Goal: Download file/media

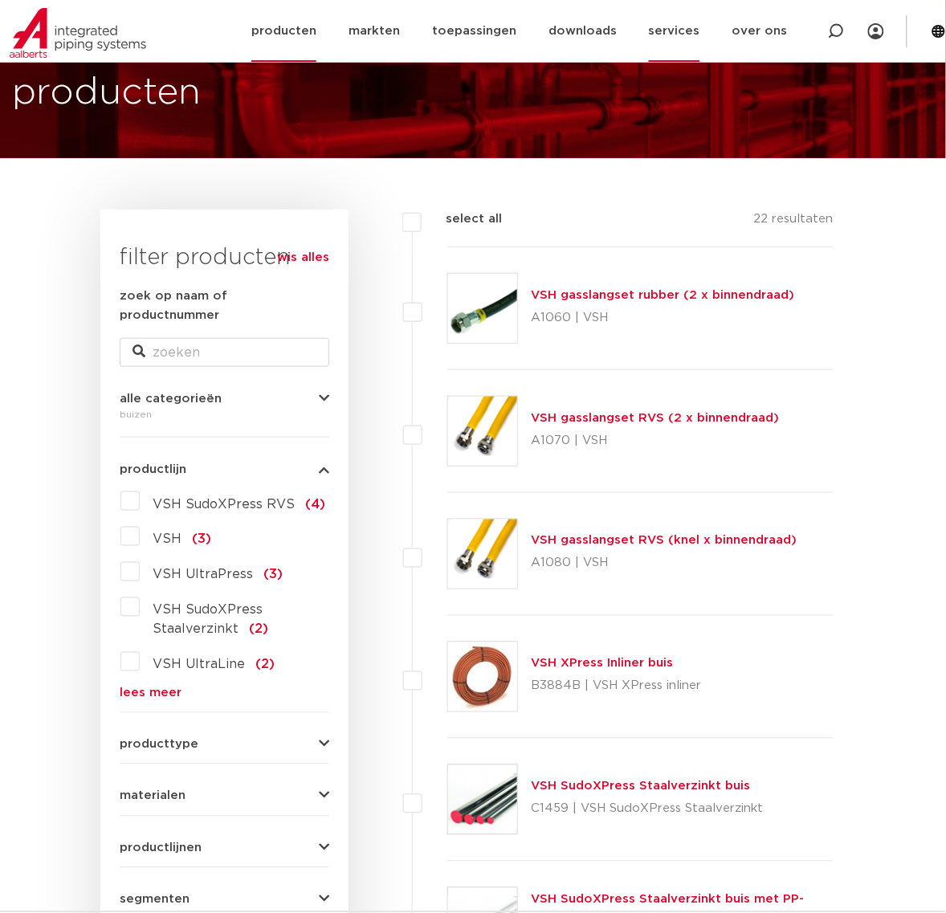
click at [684, 39] on link "services" at bounding box center [674, 31] width 51 height 62
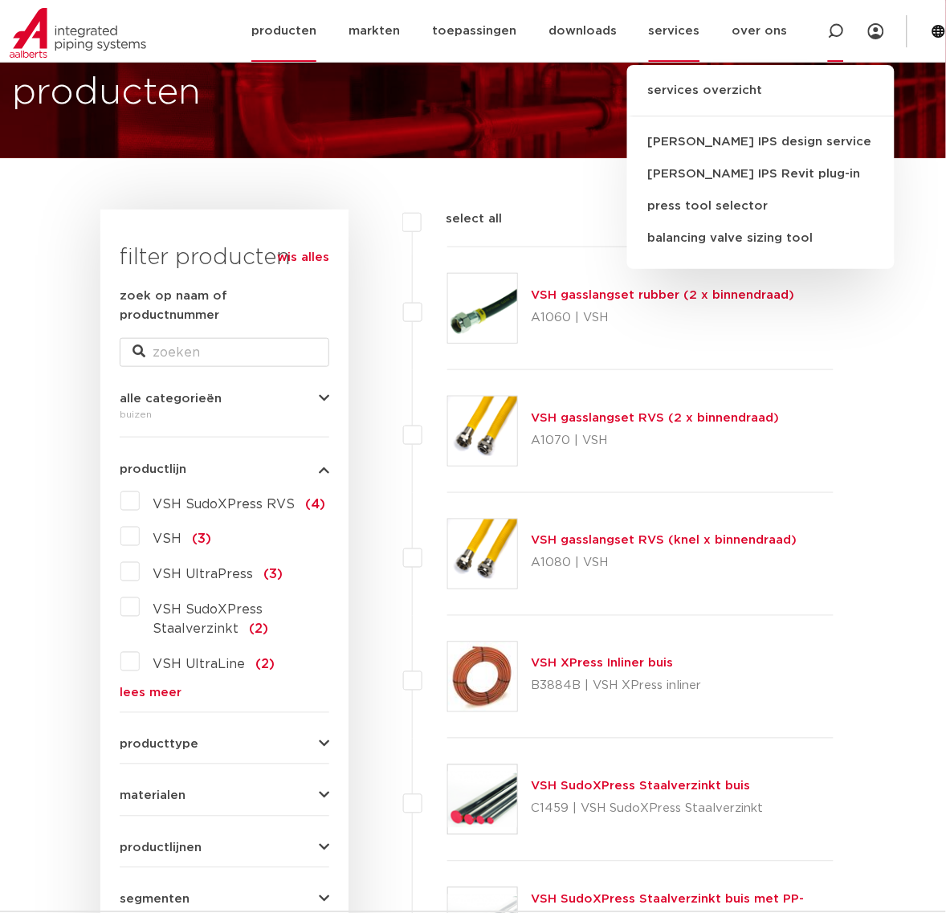
click at [832, 40] on div at bounding box center [836, 31] width 16 height 62
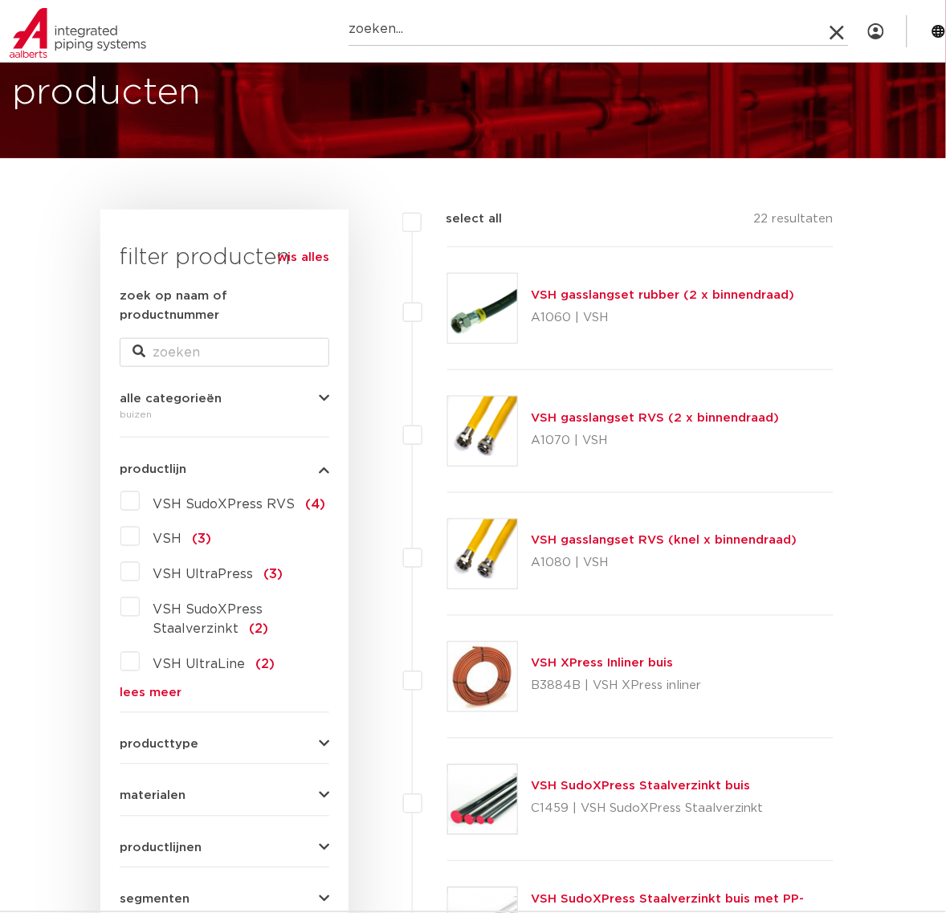
click at [844, 36] on icon at bounding box center [837, 33] width 22 height 22
click at [660, 33] on link "services" at bounding box center [674, 31] width 51 height 62
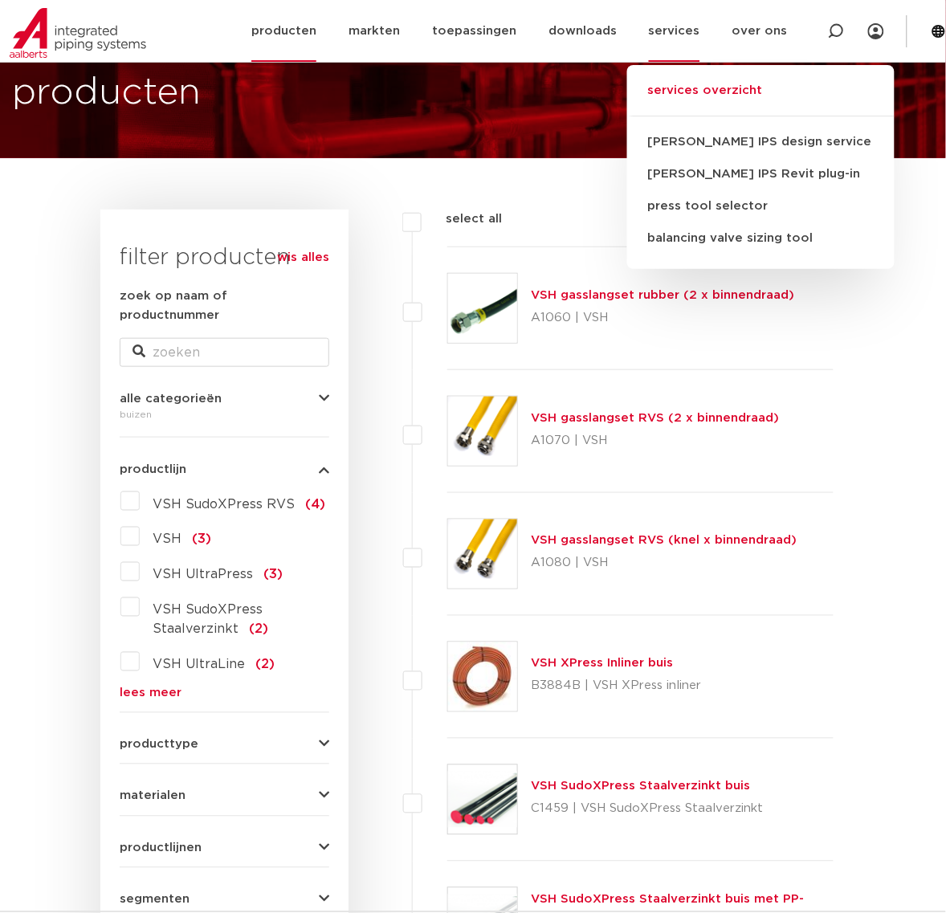
click at [700, 100] on link "services overzicht" at bounding box center [760, 98] width 267 height 35
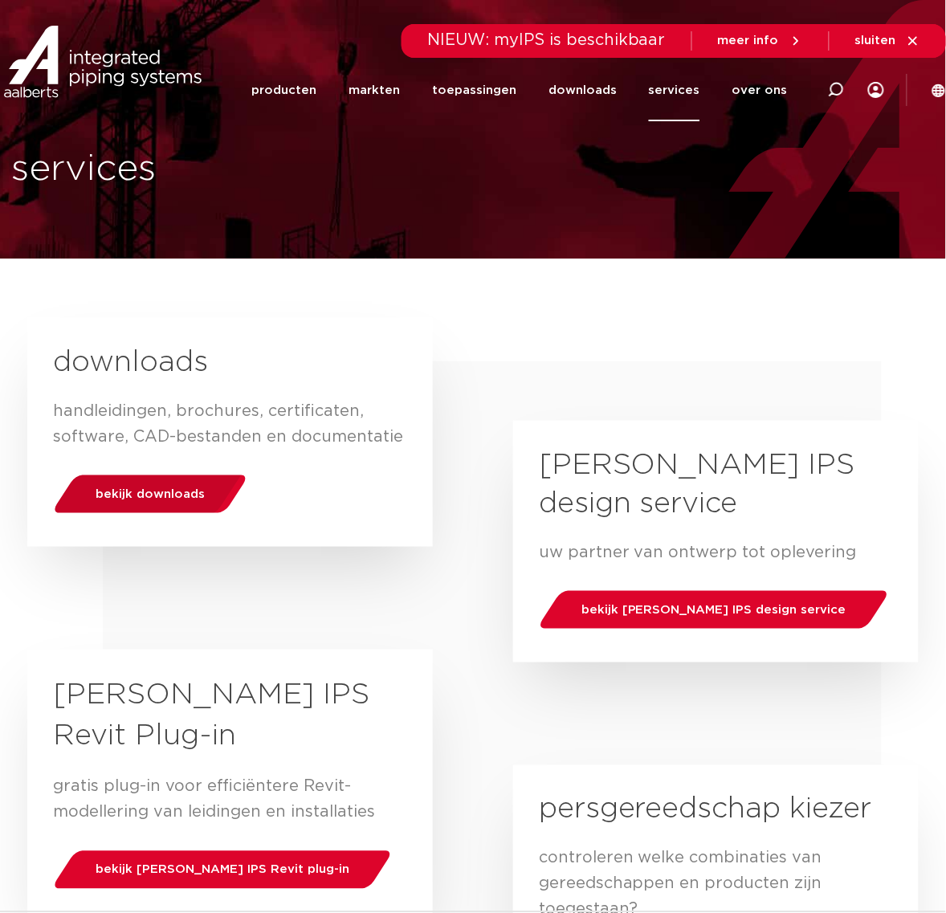
click at [190, 474] on div "bekijk downloads" at bounding box center [149, 494] width 205 height 41
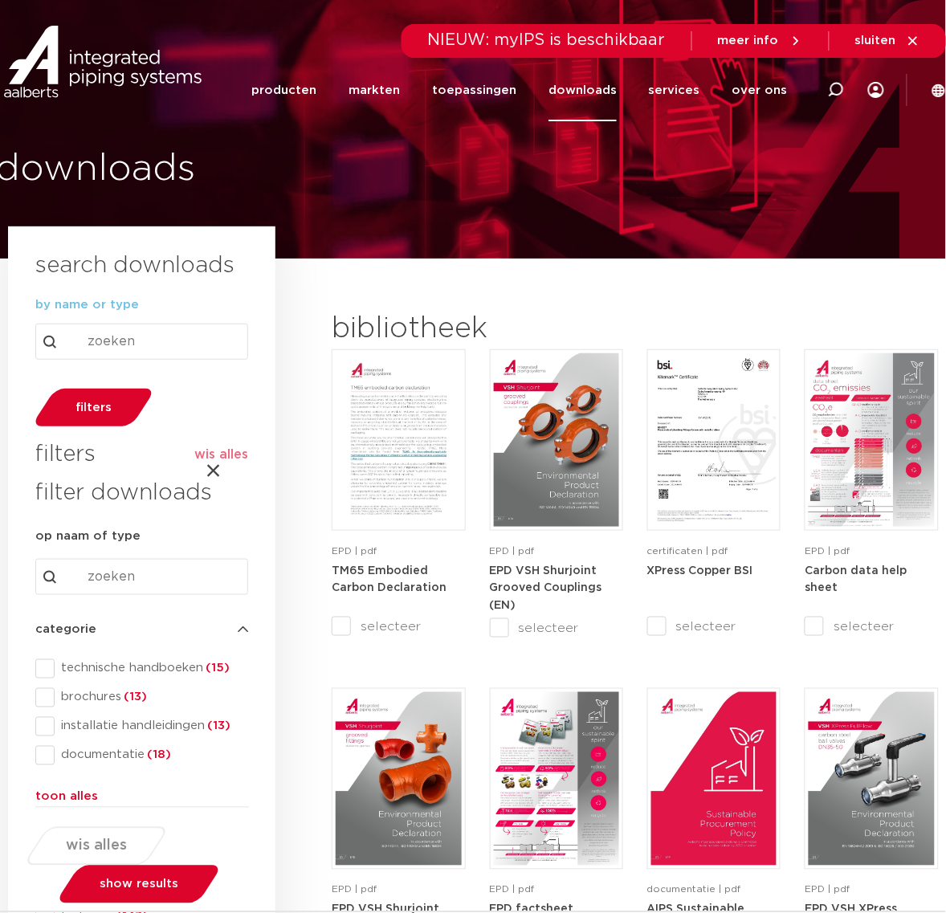
click at [145, 661] on span "technische handboeken (15)" at bounding box center [152, 669] width 194 height 16
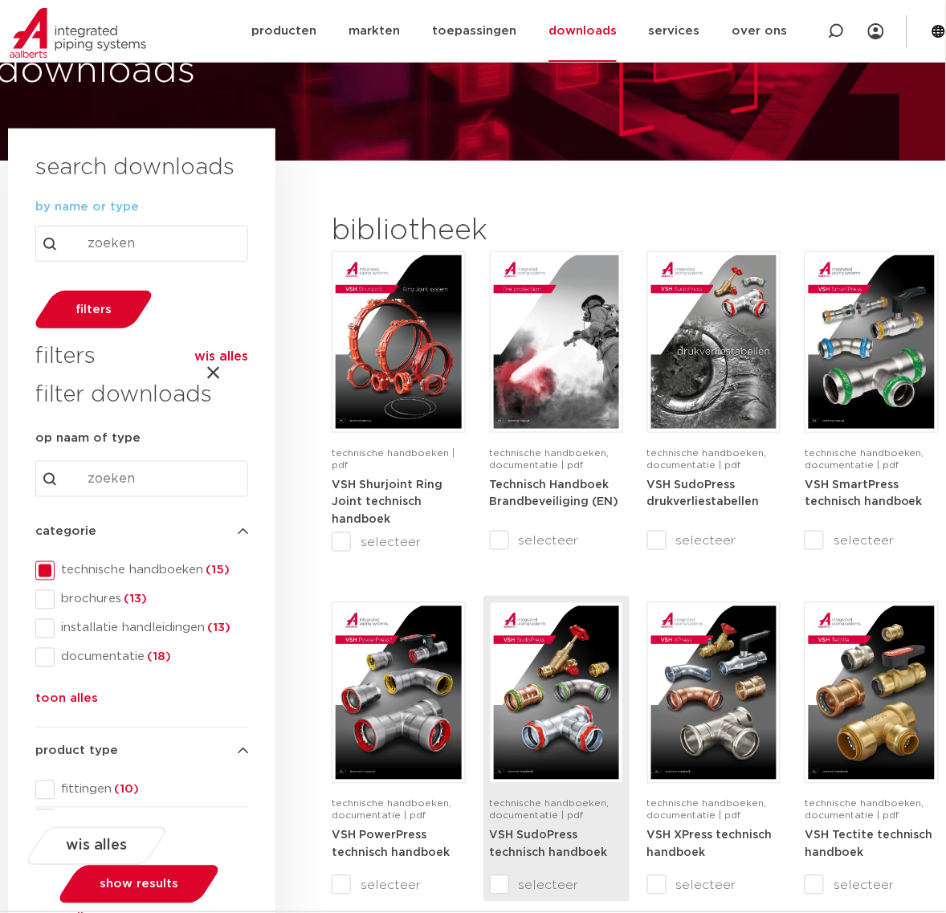
scroll to position [402, 0]
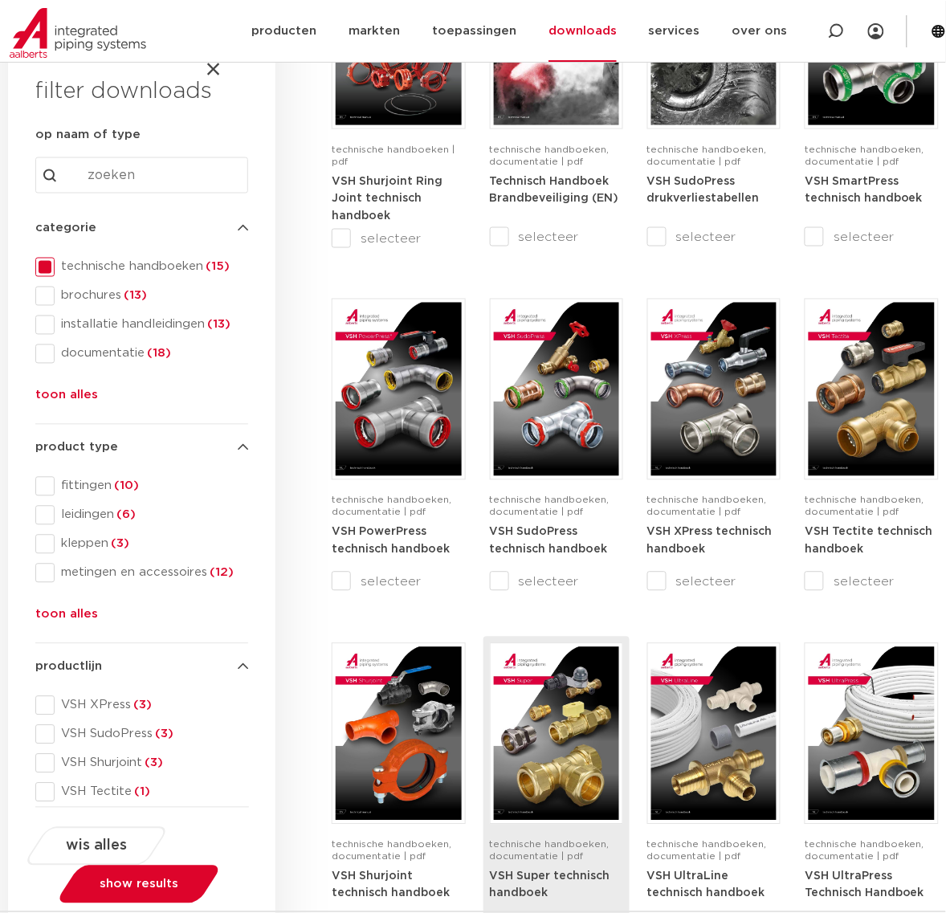
click at [556, 669] on img at bounding box center [556, 733] width 125 height 173
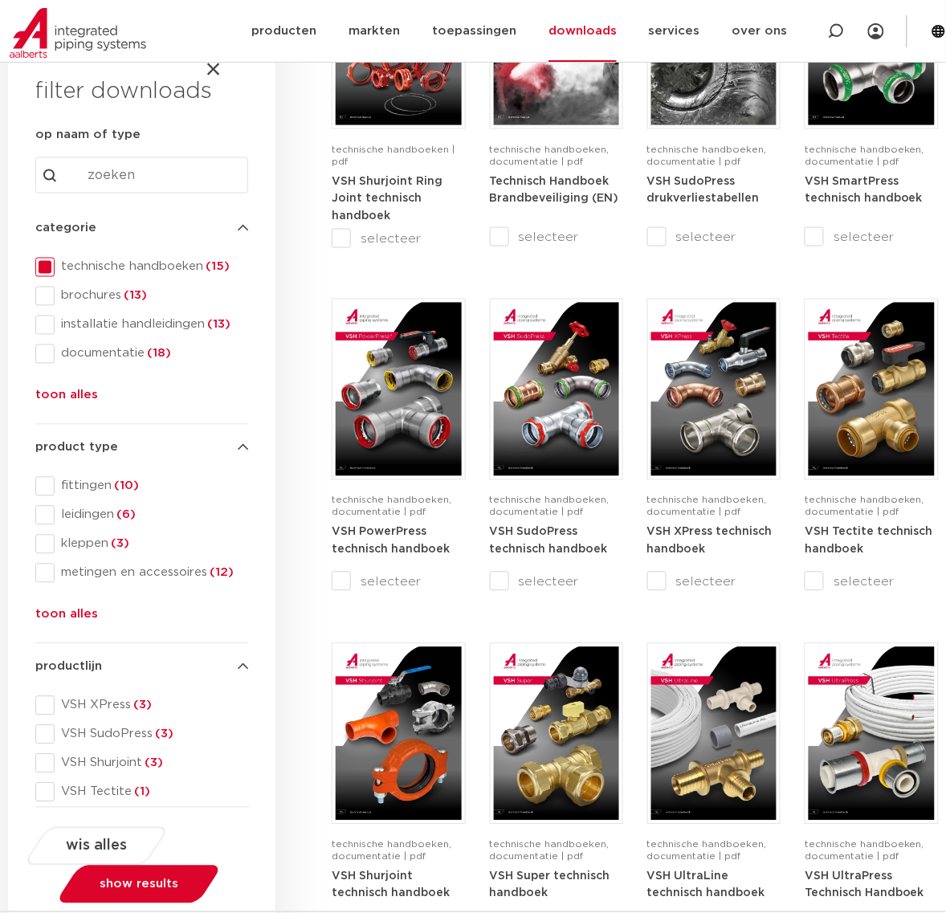
click at [849, 42] on div at bounding box center [836, 31] width 64 height 62
type input "multi"
click button "Zoeken" at bounding box center [0, 0] width 0 height 0
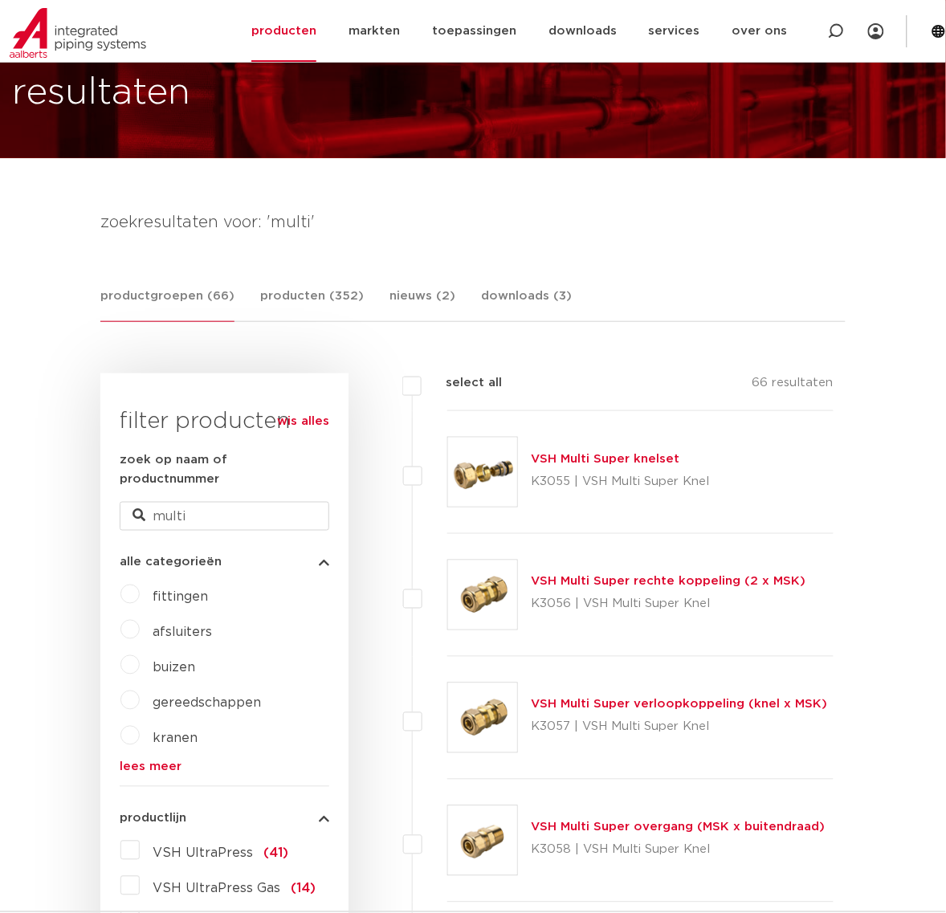
click at [488, 459] on img at bounding box center [482, 472] width 69 height 69
